Goal: Information Seeking & Learning: Understand process/instructions

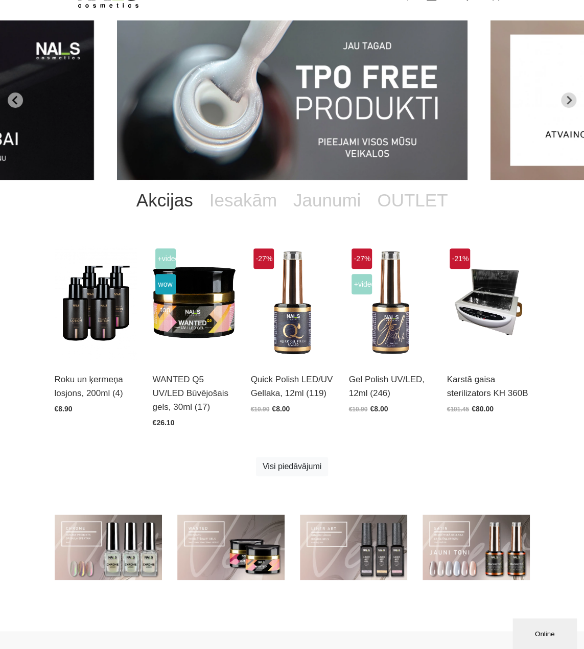
scroll to position [200, 0]
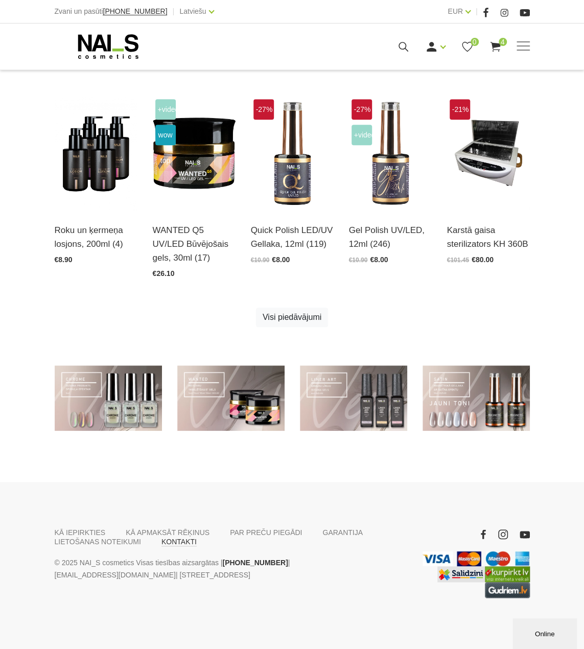
click at [167, 542] on link "KONTAKTI" at bounding box center [178, 541] width 35 height 9
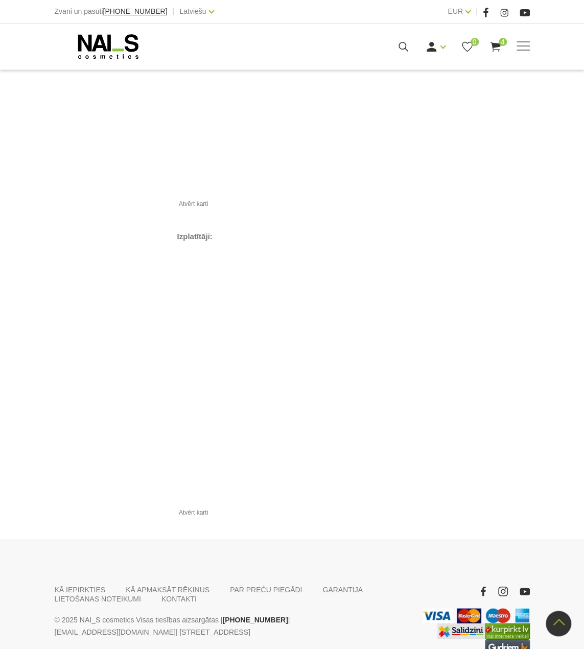
scroll to position [930, 0]
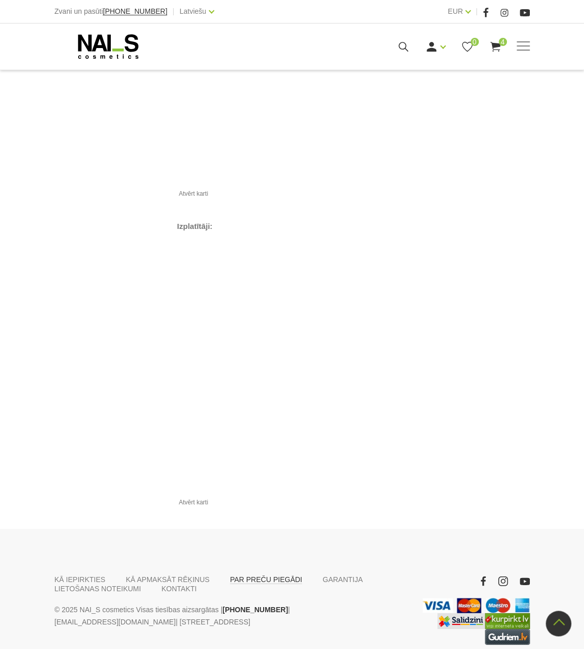
click at [251, 575] on link "PAR PREČU PIEGĀDI" at bounding box center [266, 579] width 72 height 9
